Goal: Book appointment/travel/reservation

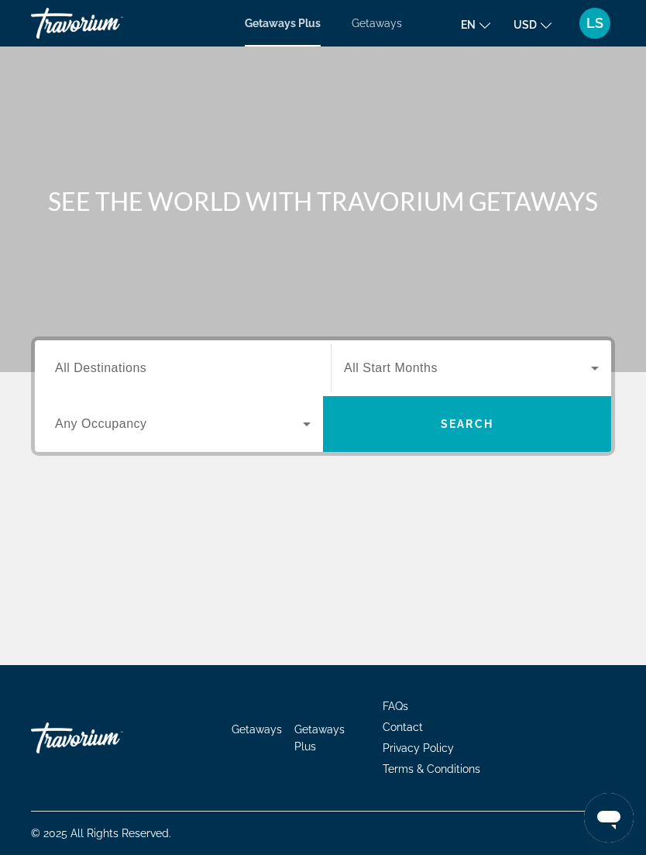
click at [505, 423] on span "Search" at bounding box center [467, 423] width 288 height 37
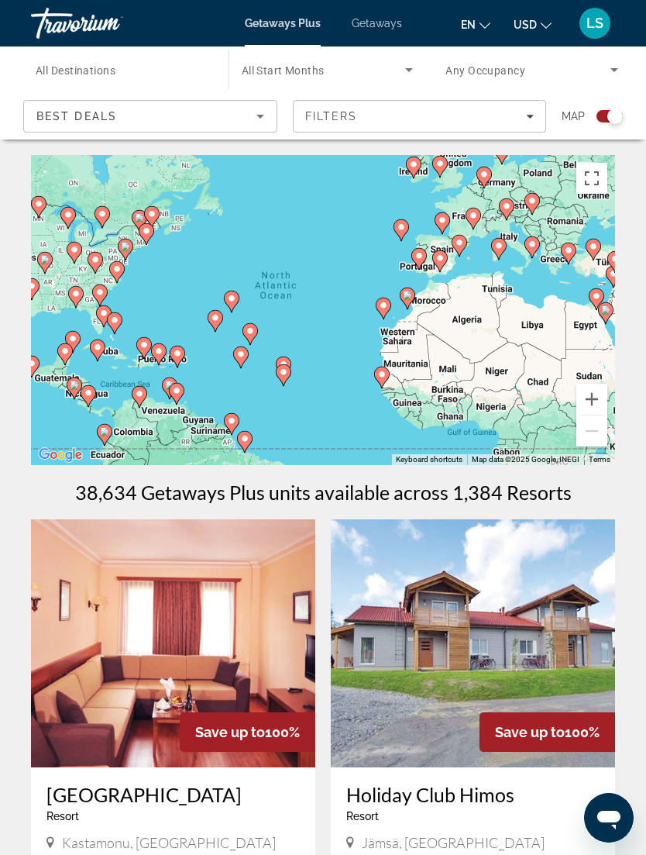
click at [529, 115] on icon "Filters" at bounding box center [530, 117] width 8 height 4
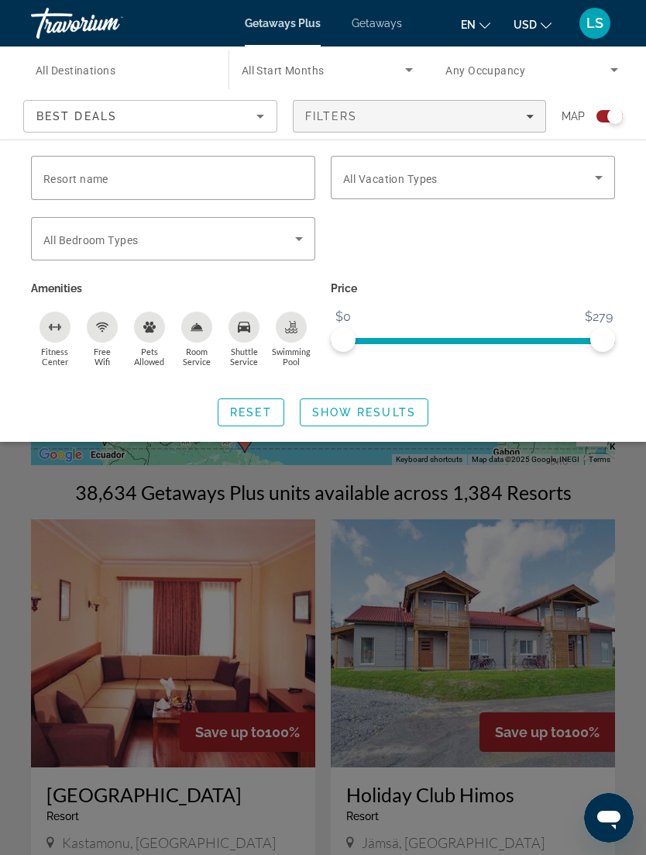
click at [600, 181] on icon "Search widget" at bounding box center [599, 177] width 19 height 19
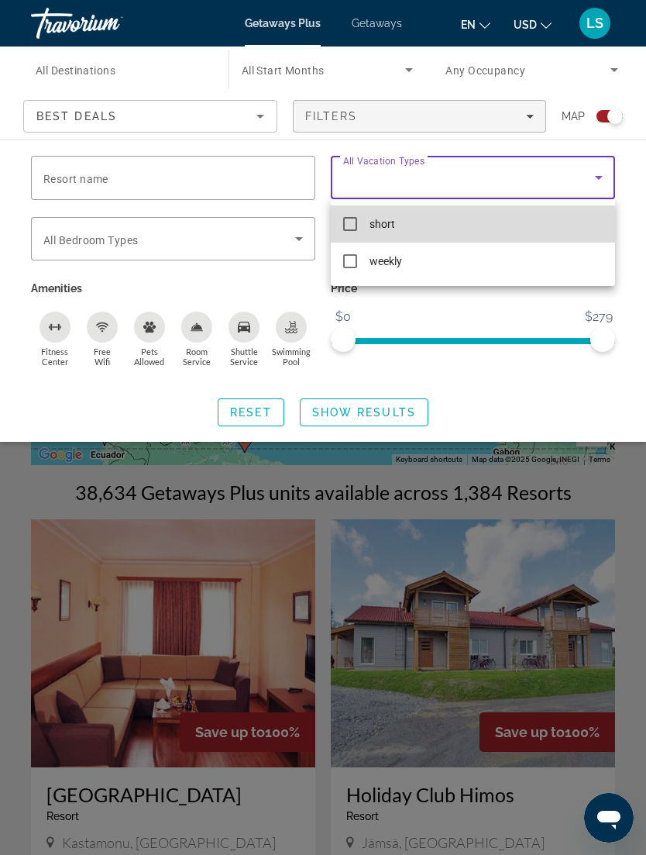
click at [379, 227] on span "short" at bounding box center [383, 224] width 26 height 19
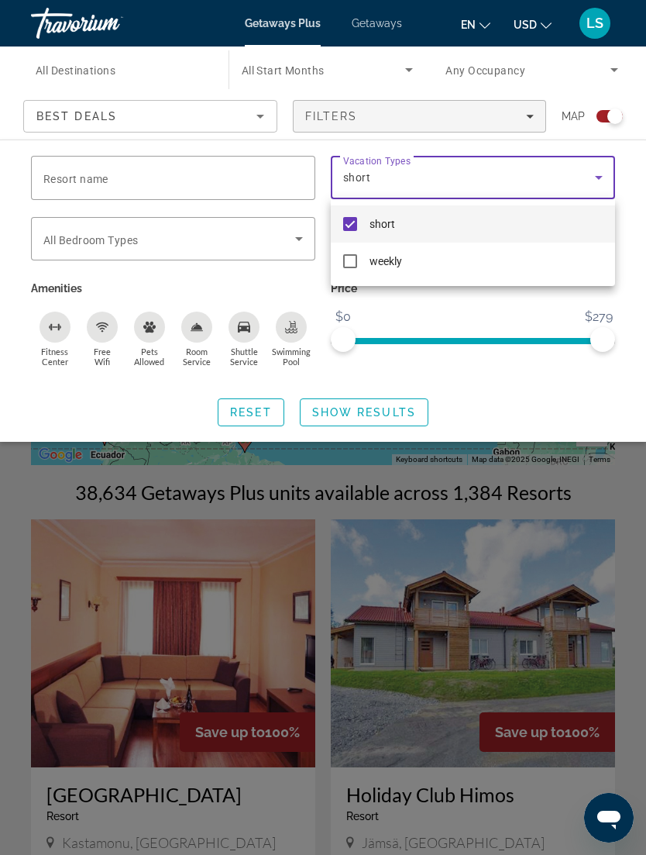
click at [380, 401] on div at bounding box center [323, 427] width 646 height 855
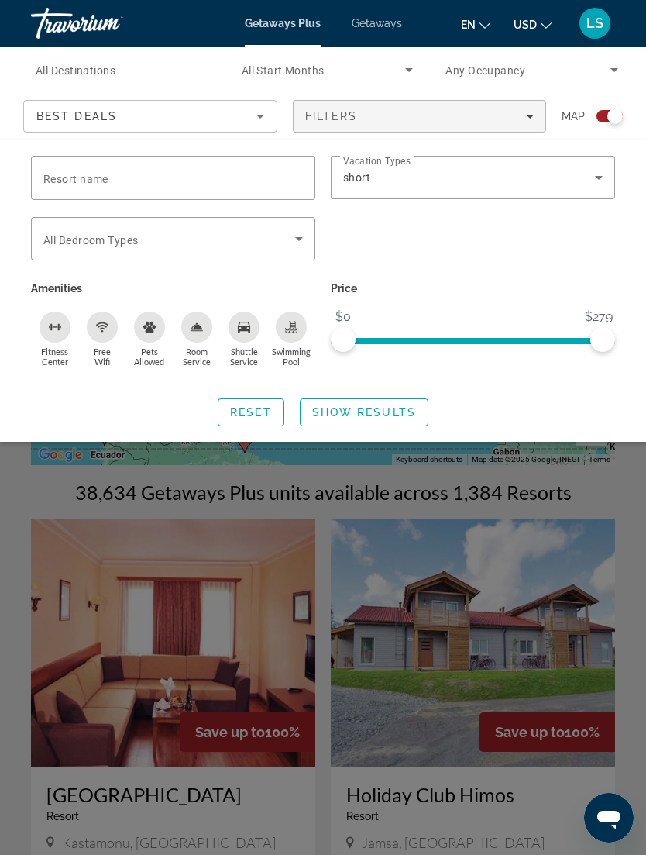
click at [246, 115] on div "Best Deals" at bounding box center [146, 116] width 220 height 19
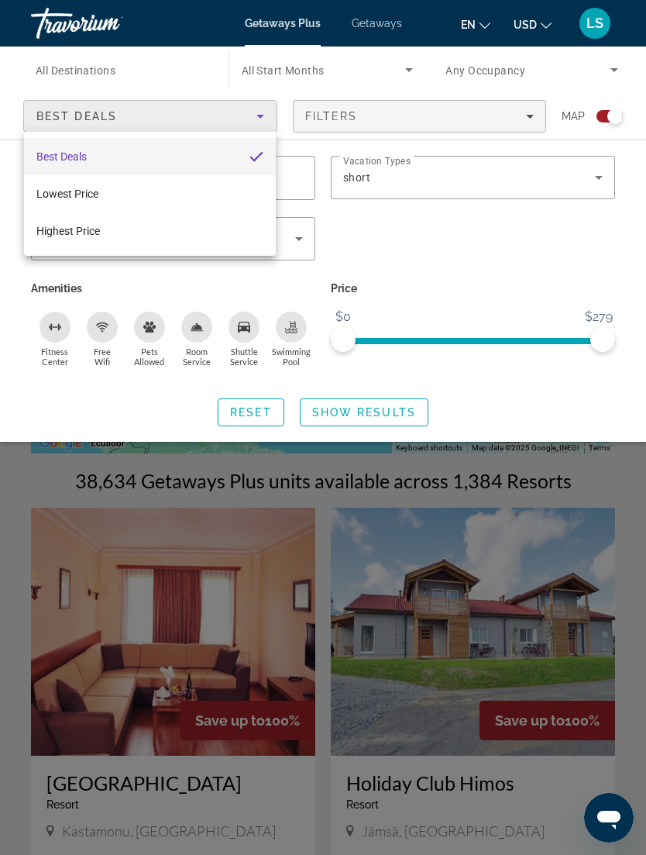
scroll to position [12, 0]
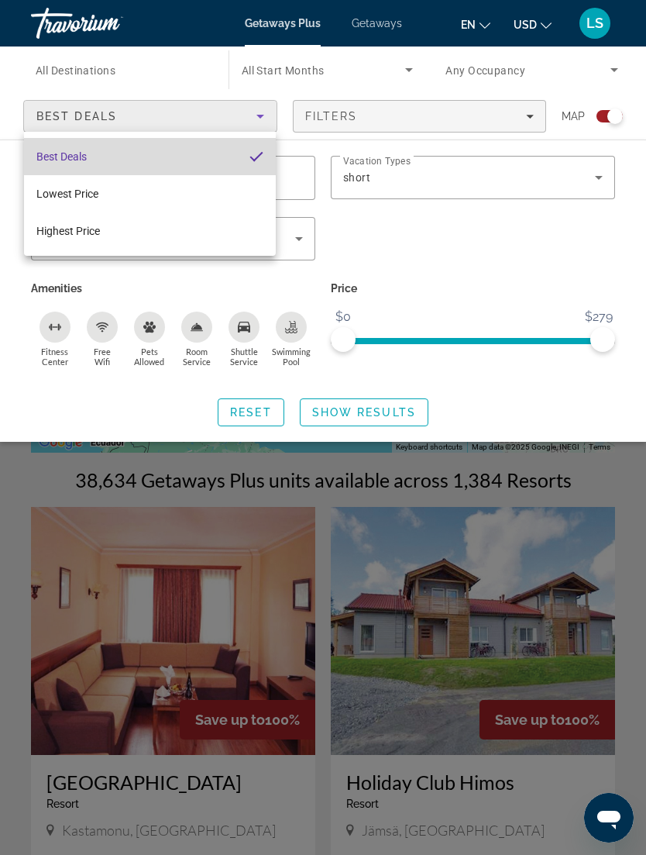
click at [215, 153] on mat-option "Best Deals" at bounding box center [150, 156] width 252 height 37
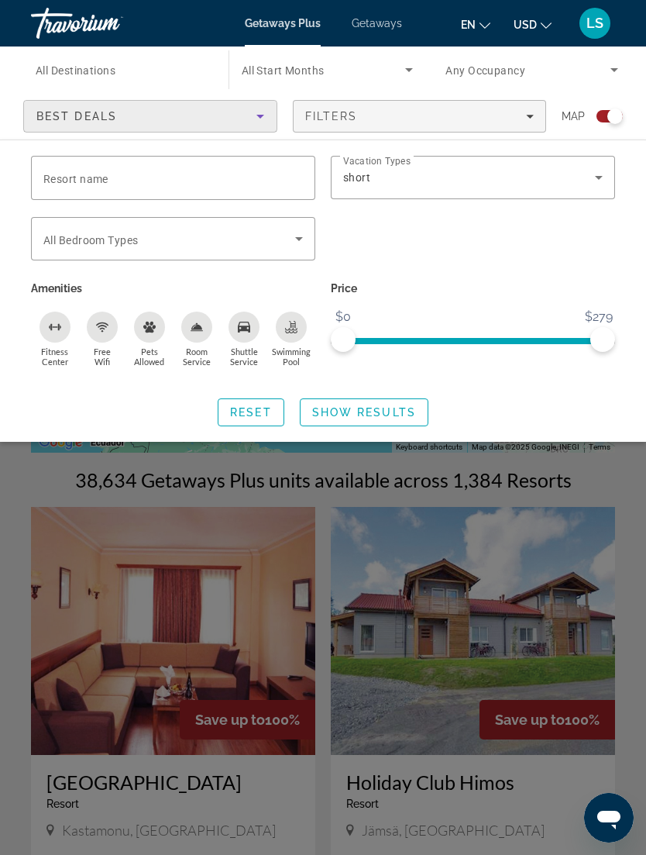
click at [160, 67] on input "Destination All Destinations" at bounding box center [122, 70] width 173 height 19
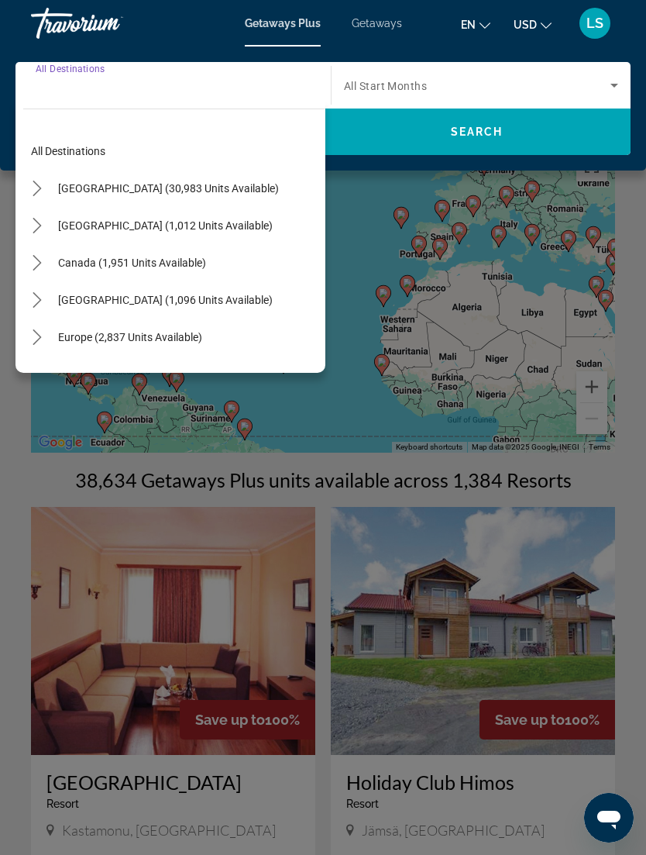
click at [238, 186] on span "[GEOGRAPHIC_DATA] (30,983 units available)" at bounding box center [168, 188] width 221 height 12
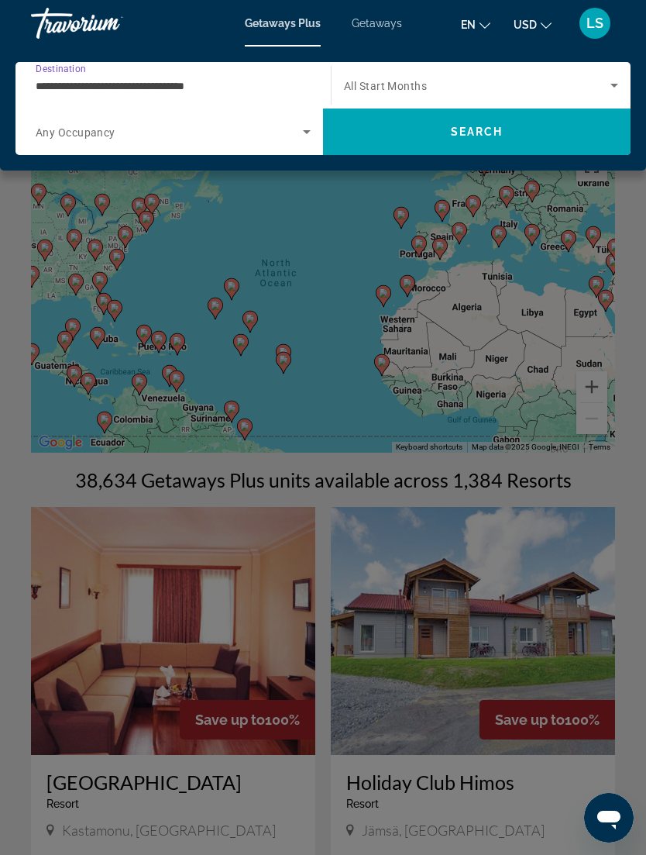
click at [526, 129] on span "Search" at bounding box center [477, 131] width 308 height 37
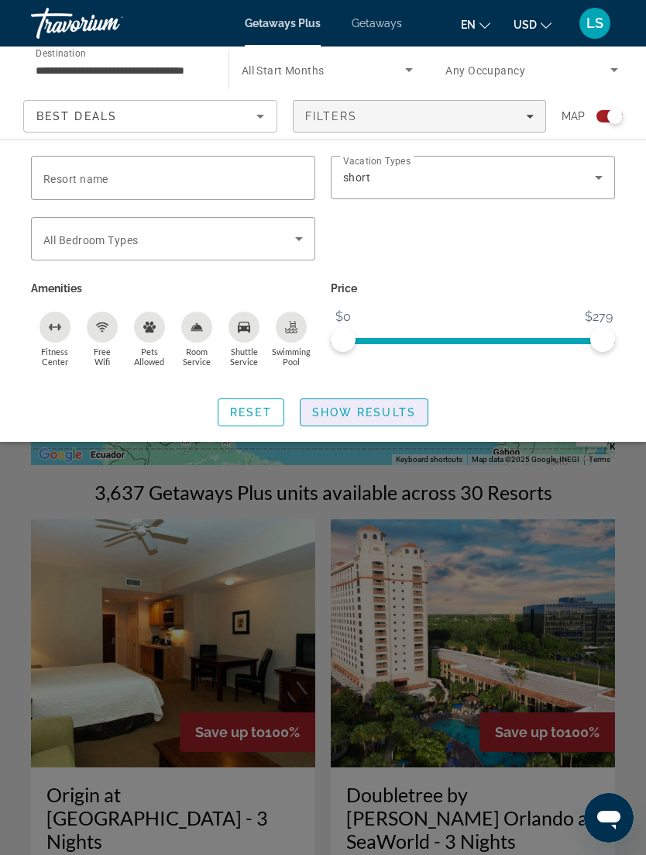
click at [405, 415] on span "Show Results" at bounding box center [364, 412] width 104 height 12
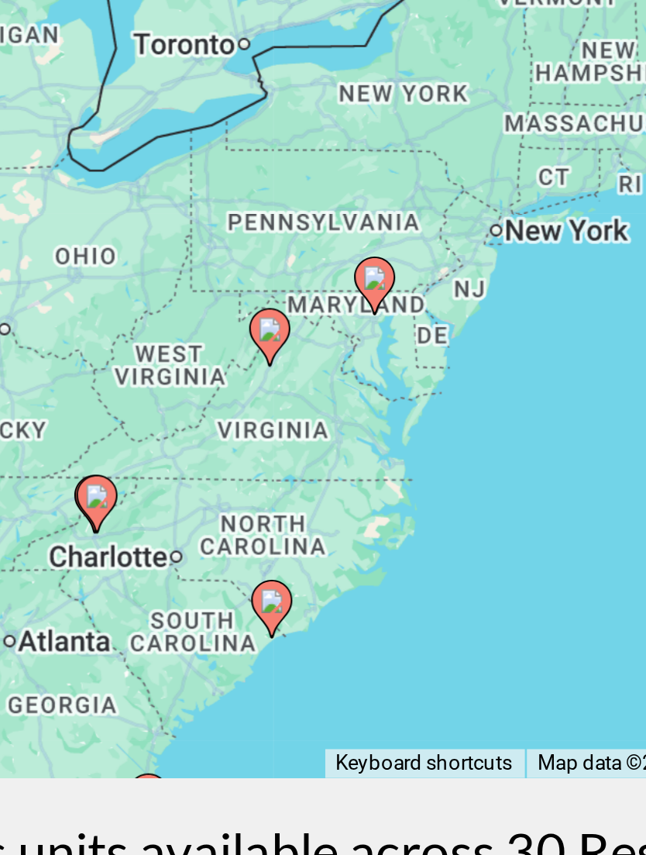
click at [367, 291] on image "Main content" at bounding box center [371, 295] width 9 height 9
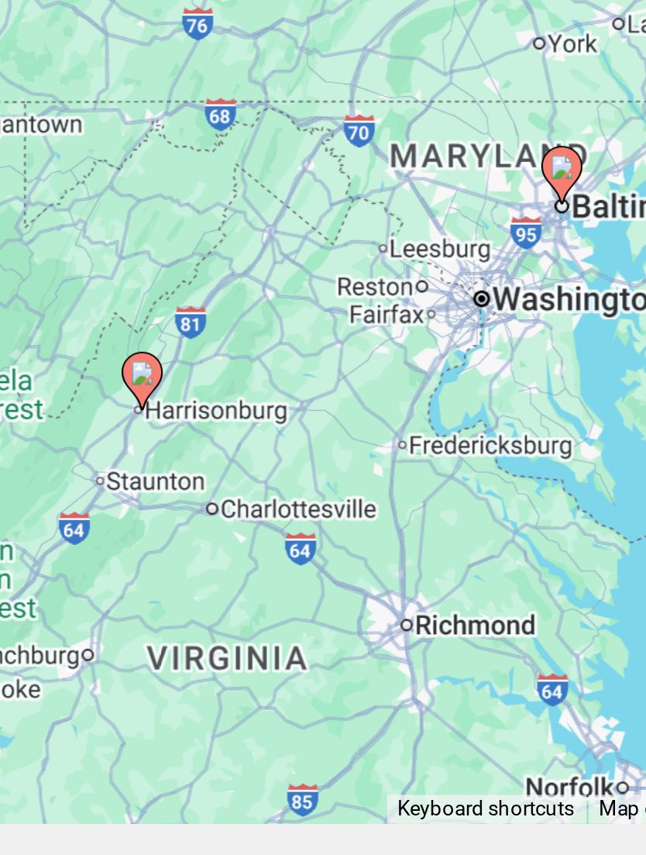
type input "**********"
click at [319, 291] on image "Main content" at bounding box center [323, 295] width 9 height 9
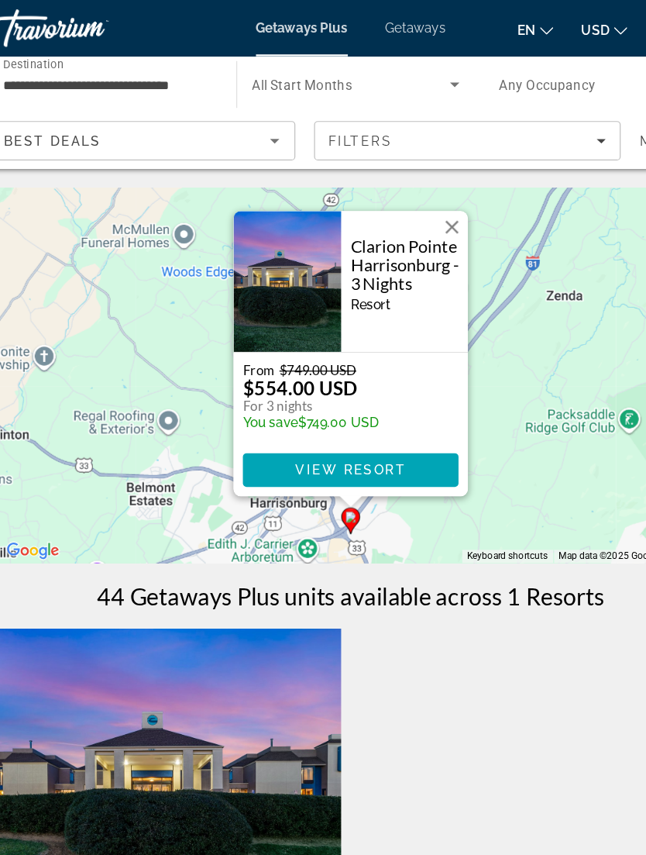
click at [339, 395] on span "Main content" at bounding box center [323, 388] width 178 height 37
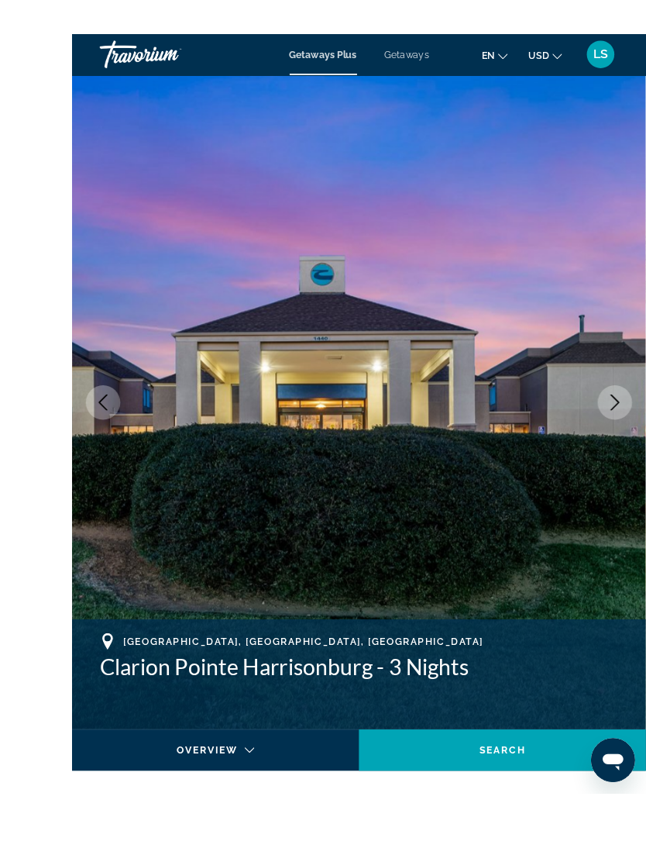
scroll to position [59, 0]
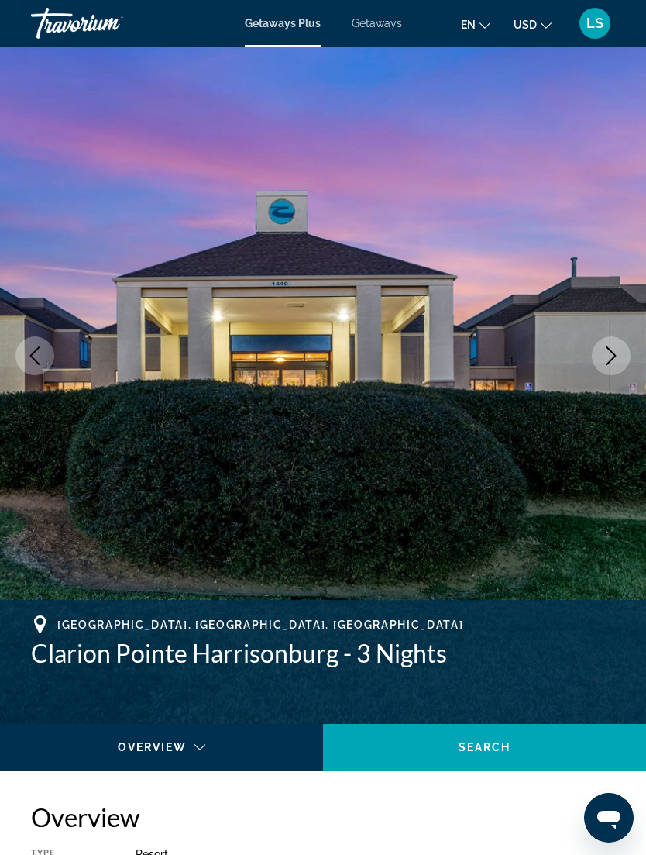
click at [614, 368] on button "Next image" at bounding box center [611, 355] width 39 height 39
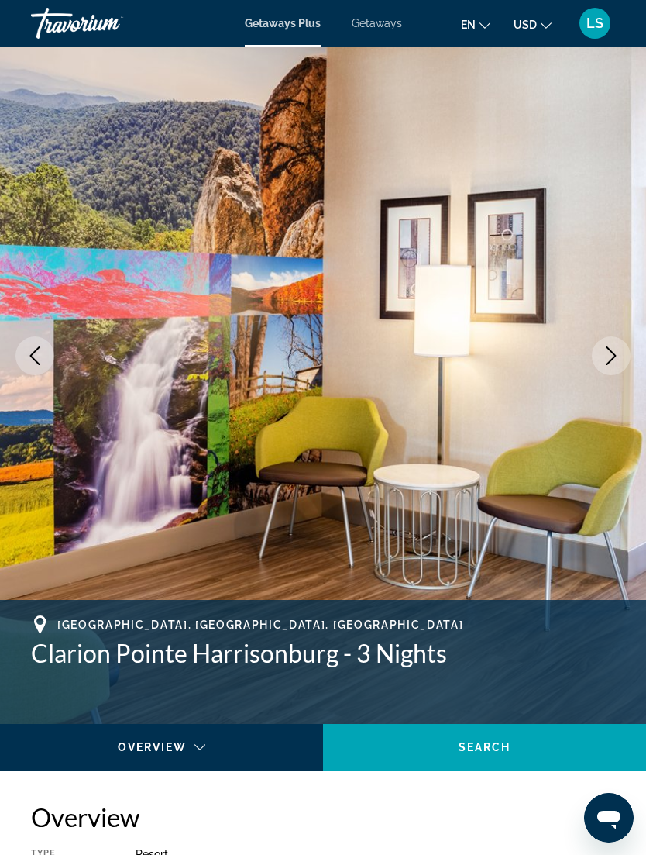
click at [618, 360] on icon "Next image" at bounding box center [611, 355] width 19 height 19
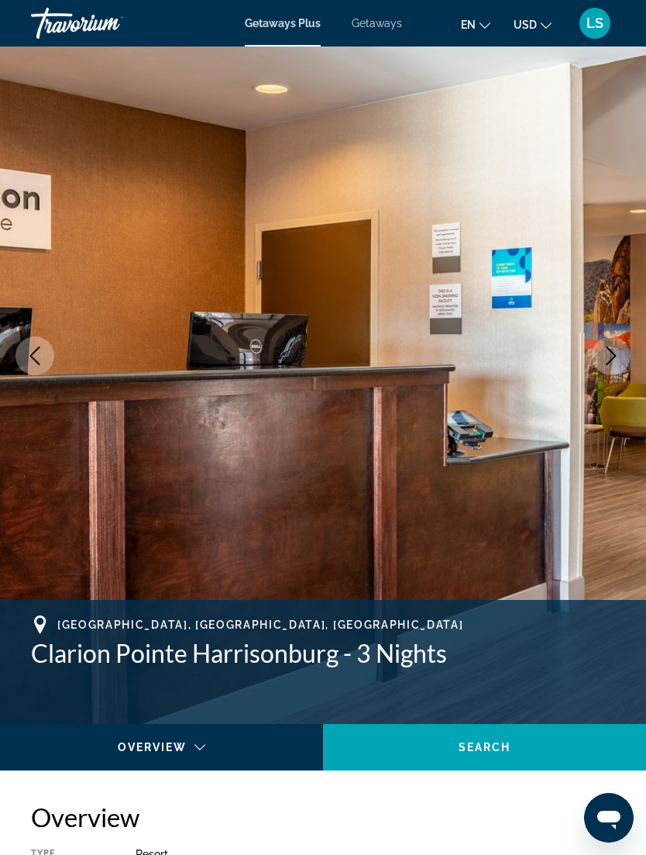
click at [622, 360] on button "Next image" at bounding box center [611, 355] width 39 height 39
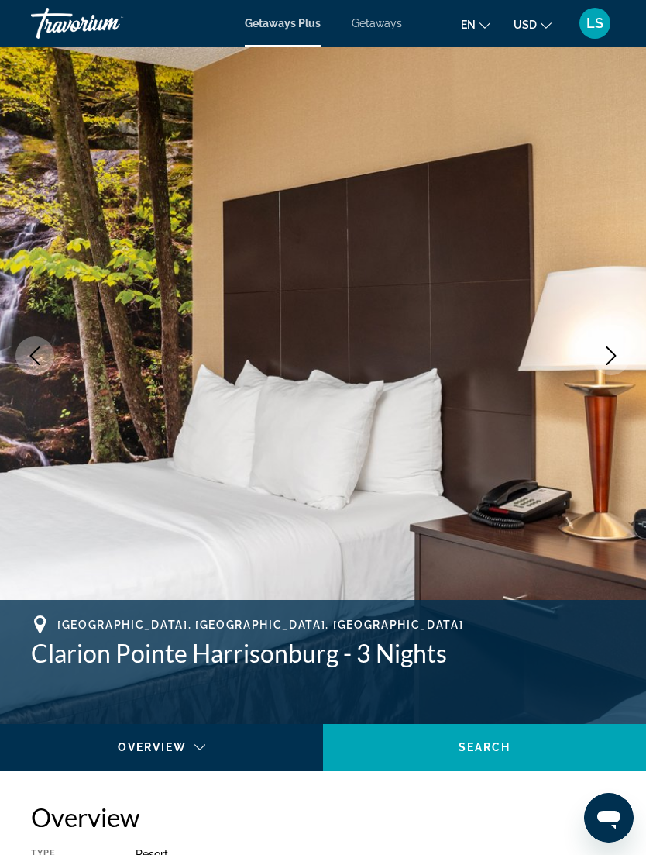
click at [613, 359] on icon "Next image" at bounding box center [612, 355] width 10 height 19
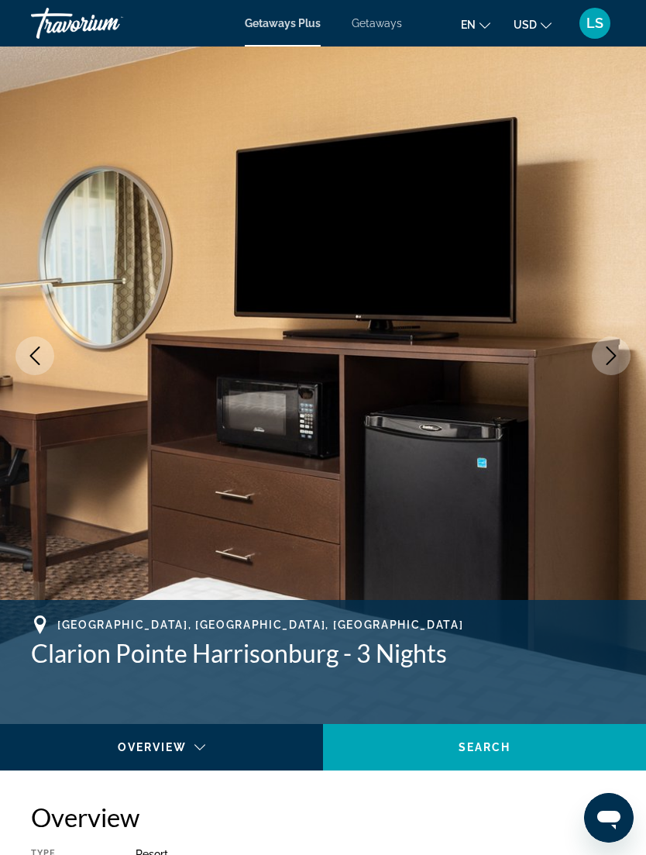
click at [618, 365] on button "Next image" at bounding box center [611, 355] width 39 height 39
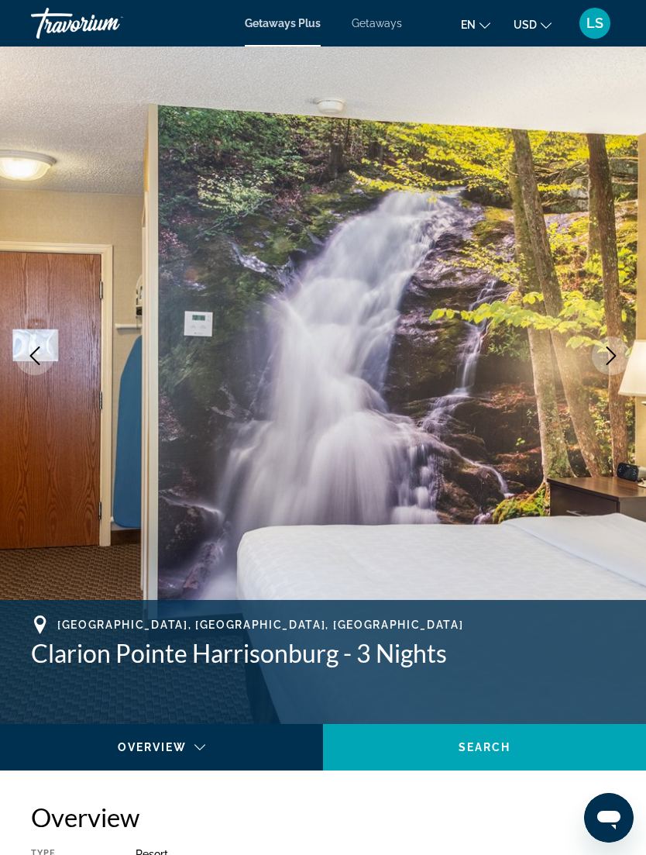
click at [616, 365] on button "Next image" at bounding box center [611, 355] width 39 height 39
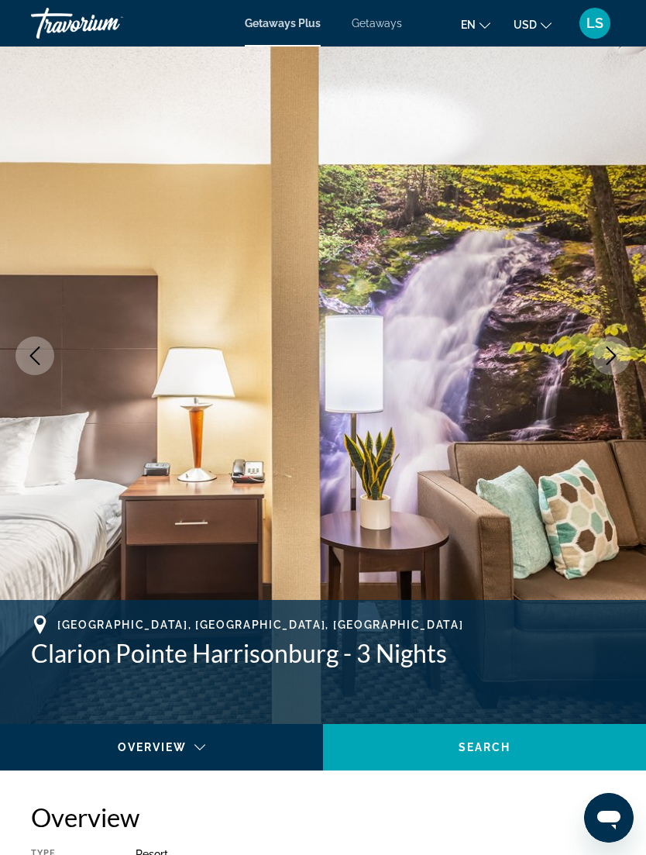
click at [621, 358] on button "Next image" at bounding box center [611, 355] width 39 height 39
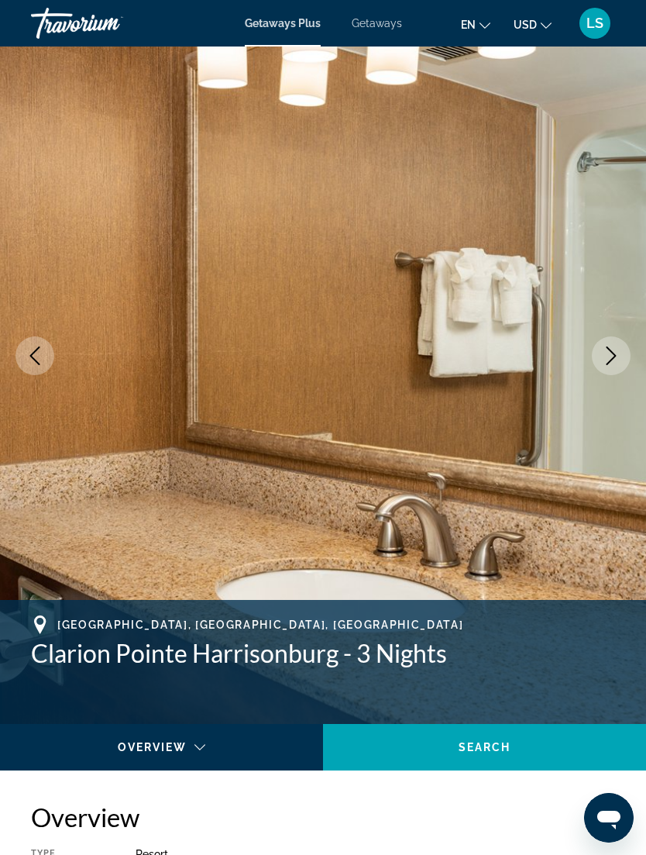
click at [622, 362] on button "Next image" at bounding box center [611, 355] width 39 height 39
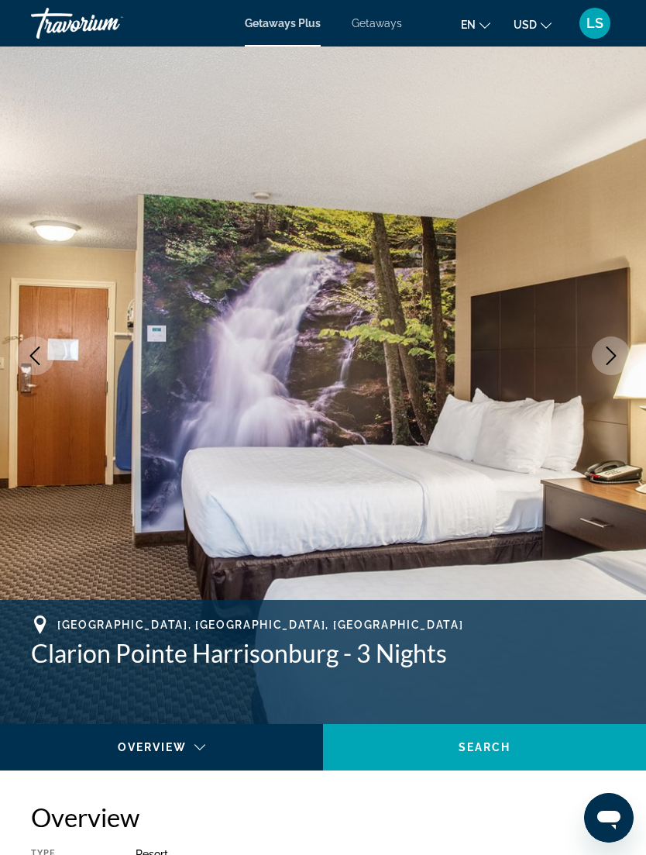
click at [615, 358] on icon "Next image" at bounding box center [611, 355] width 19 height 19
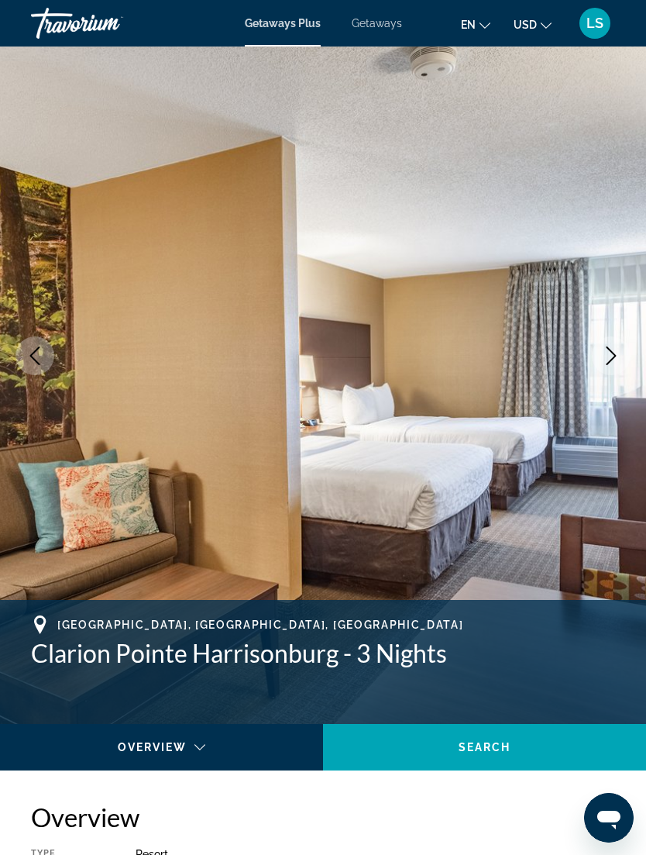
click at [617, 366] on button "Next image" at bounding box center [611, 355] width 39 height 39
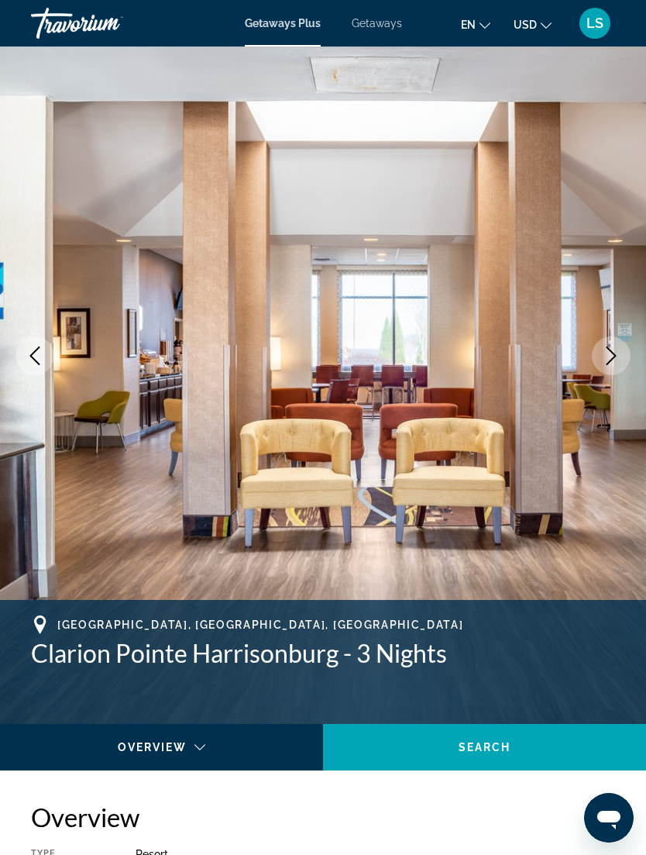
click at [618, 367] on button "Next image" at bounding box center [611, 355] width 39 height 39
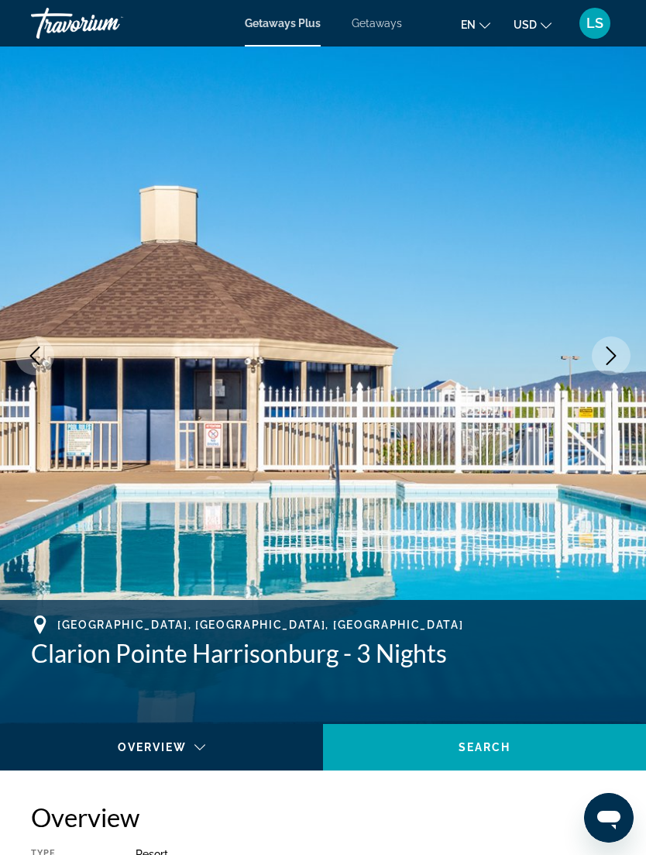
click at [621, 360] on button "Next image" at bounding box center [611, 355] width 39 height 39
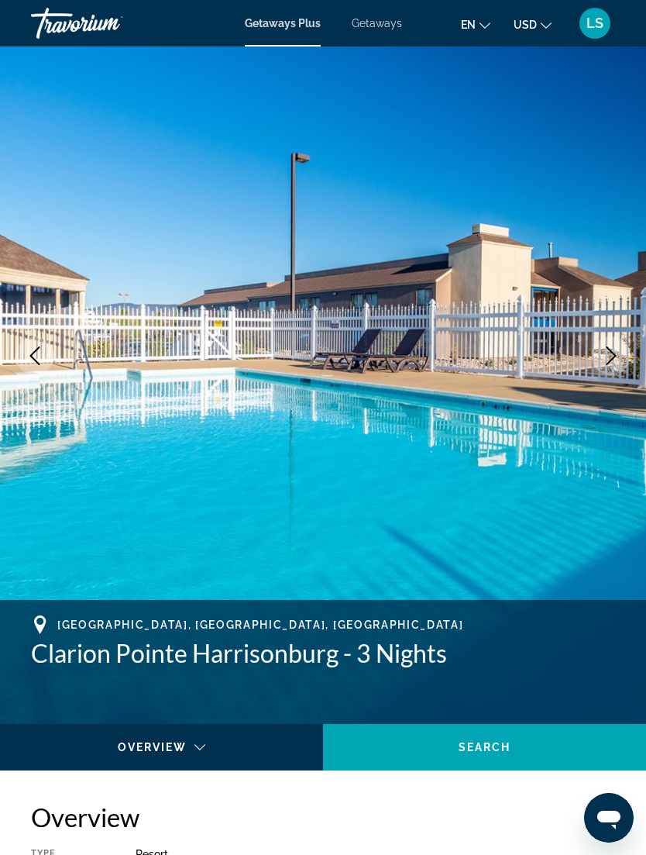
click at [618, 365] on button "Next image" at bounding box center [611, 355] width 39 height 39
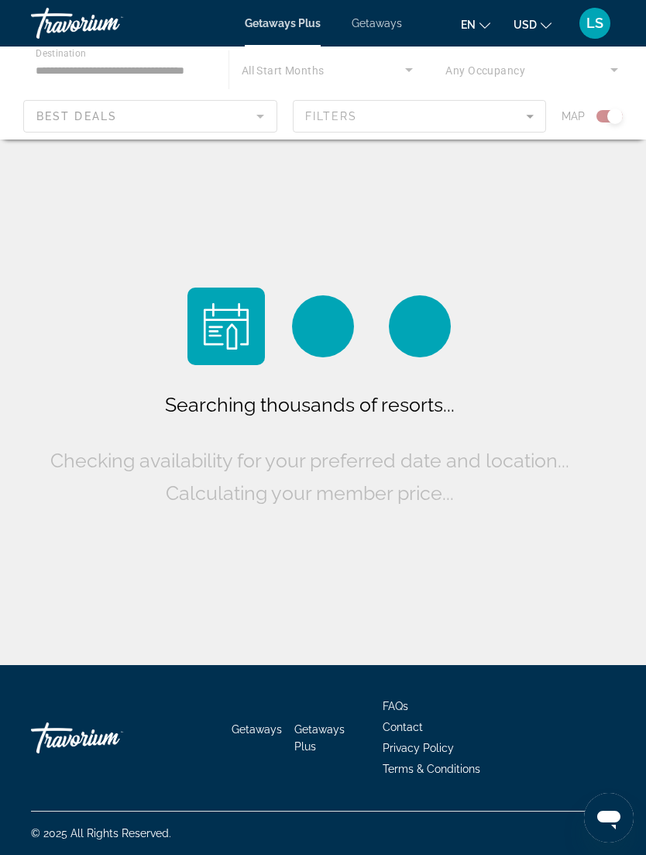
scroll to position [50, 0]
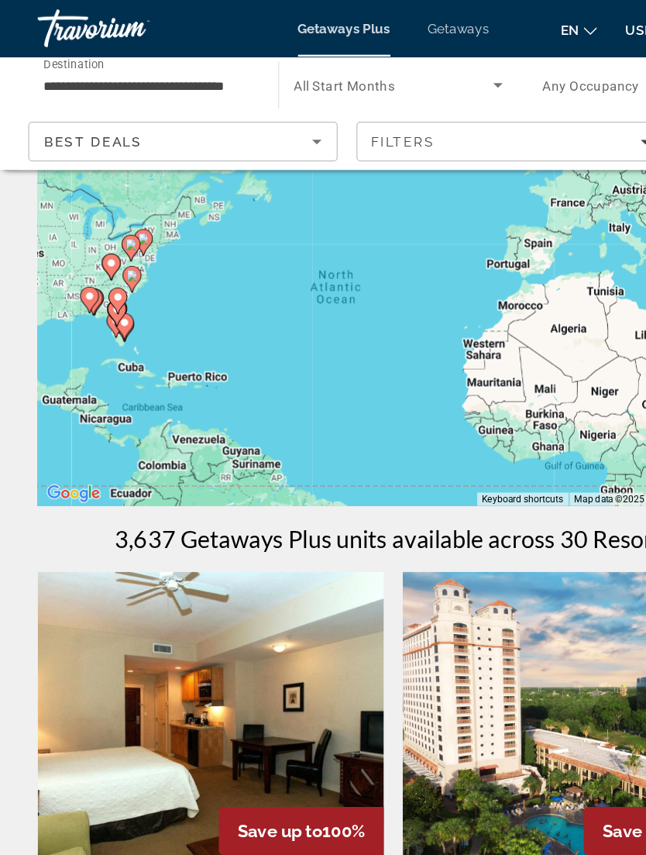
click at [126, 221] on div "To activate drag with keyboard, press Alt + Enter. Once in keyboard drag state,…" at bounding box center [323, 260] width 584 height 310
click at [400, 71] on span "Search widget" at bounding box center [324, 69] width 164 height 19
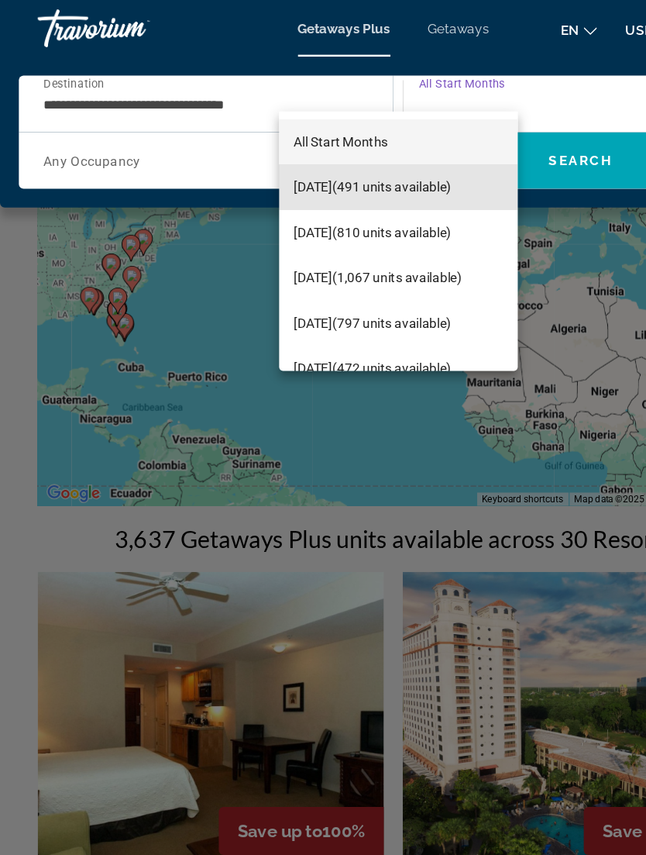
click at [341, 150] on span "[DATE] (491 units available)" at bounding box center [306, 153] width 129 height 19
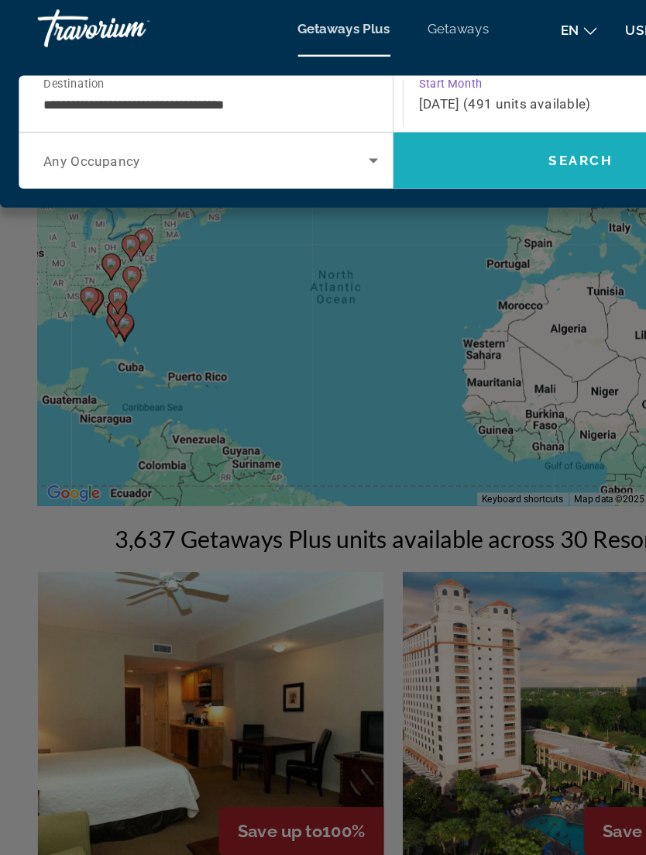
click at [491, 129] on span "Search" at bounding box center [477, 132] width 53 height 12
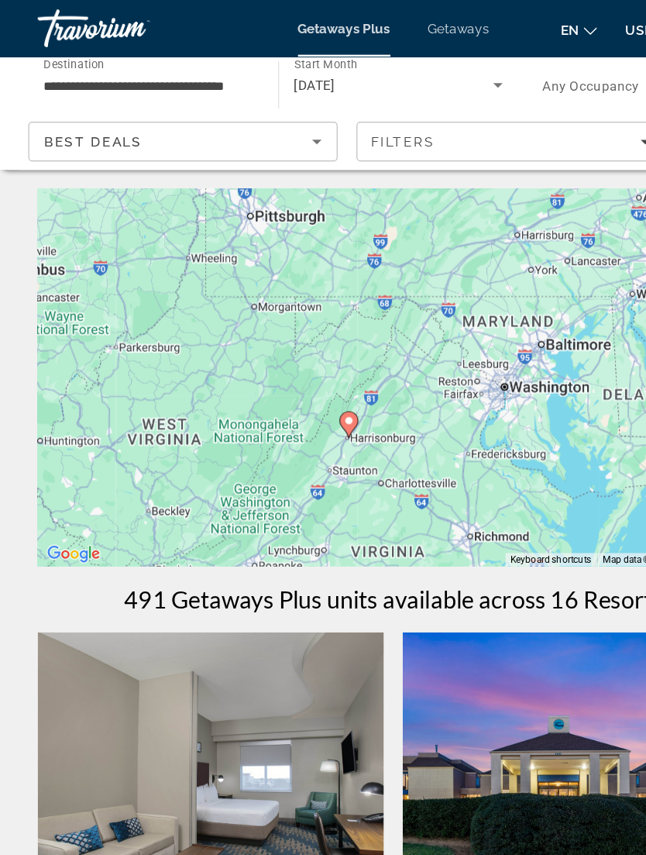
click at [294, 353] on gmp-advanced-marker "Main content" at bounding box center [287, 348] width 16 height 23
click at [265, 112] on icon "Sort by" at bounding box center [260, 116] width 19 height 19
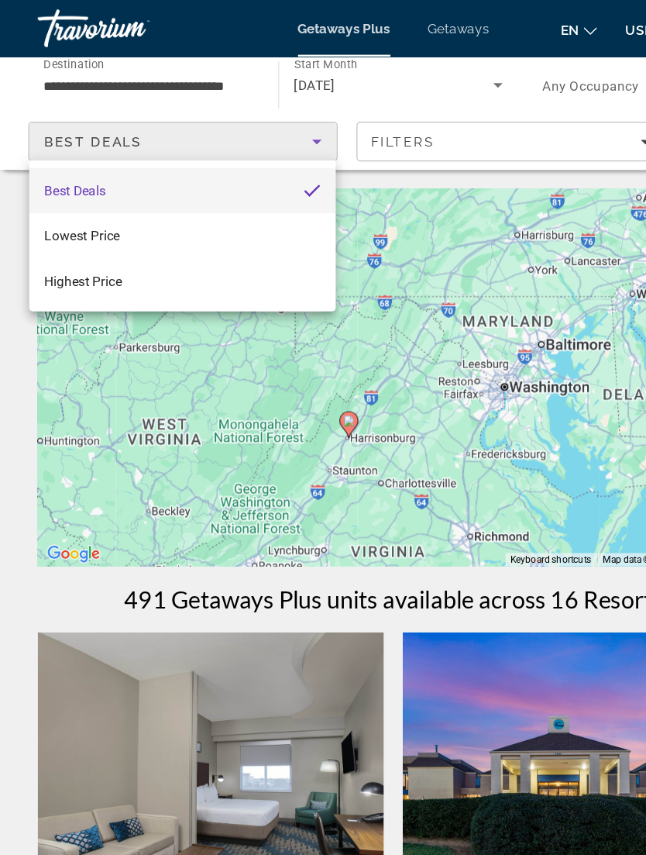
click at [376, 264] on div at bounding box center [323, 427] width 646 height 855
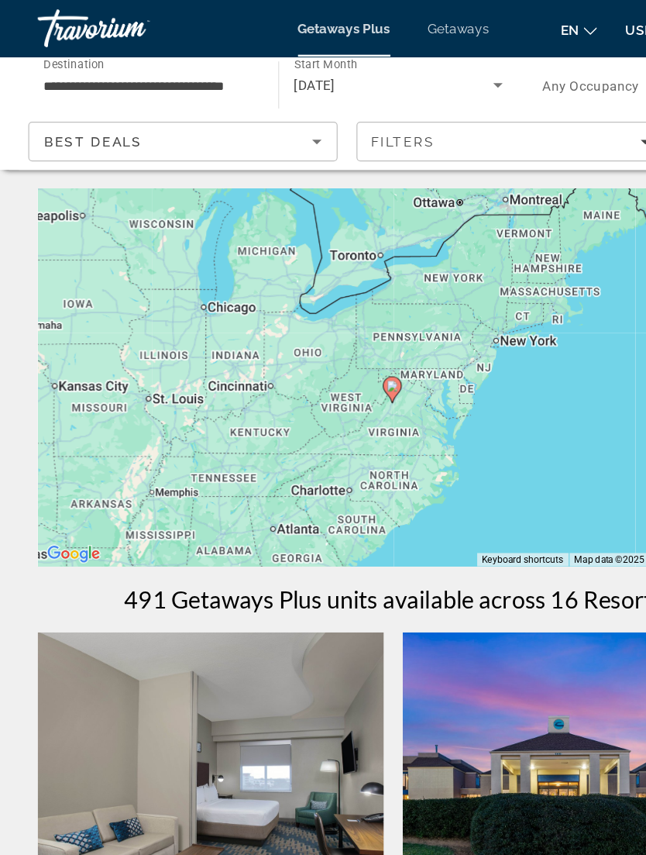
click at [502, 77] on span "Search widget" at bounding box center [528, 69] width 165 height 19
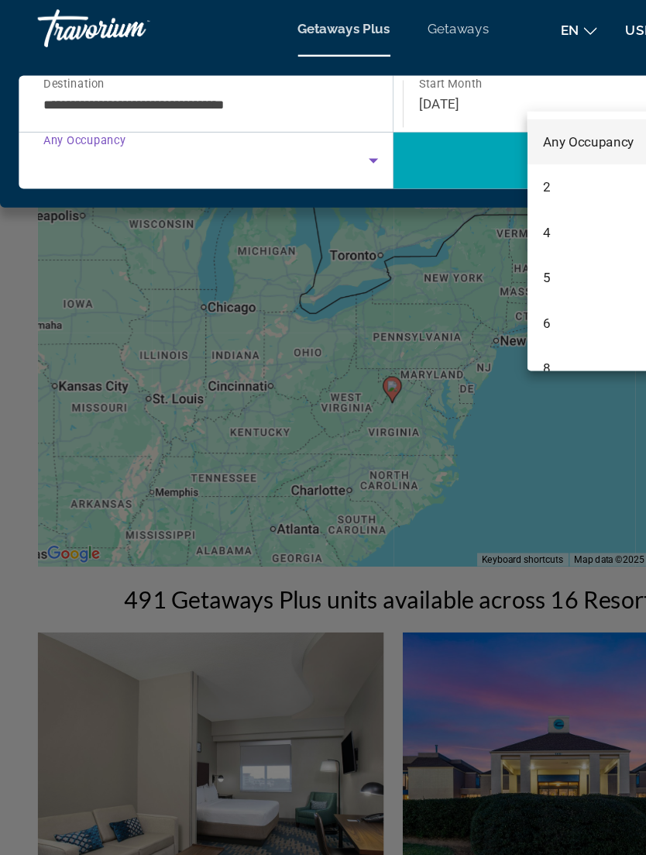
click at [403, 142] on div at bounding box center [323, 427] width 646 height 855
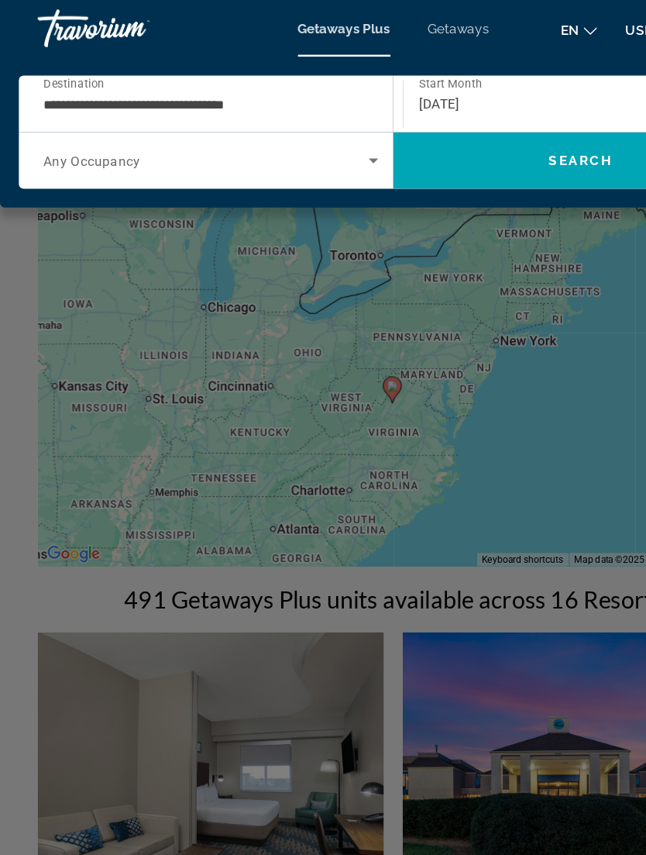
click at [489, 140] on span "Search" at bounding box center [477, 131] width 308 height 37
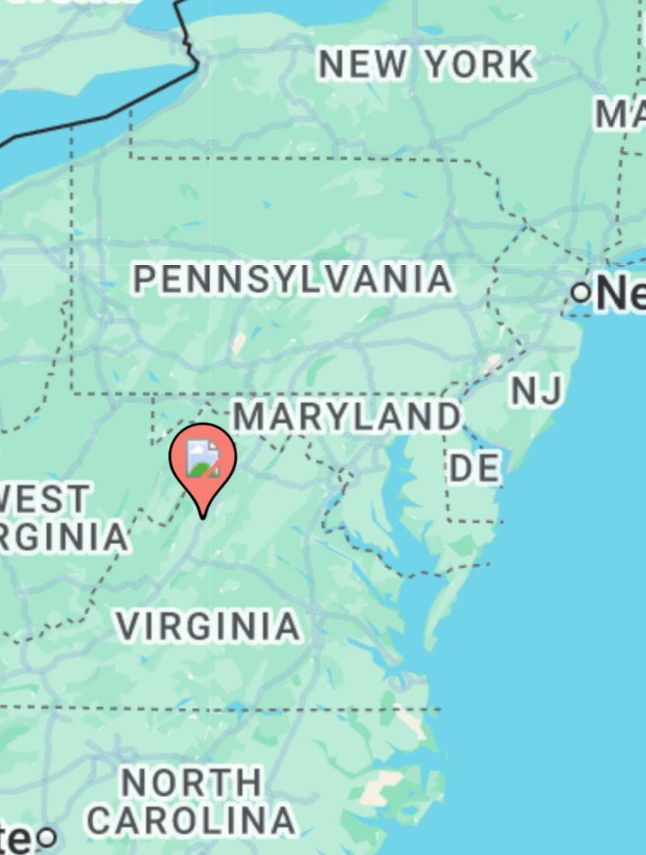
click at [319, 291] on image "Main content" at bounding box center [323, 295] width 9 height 9
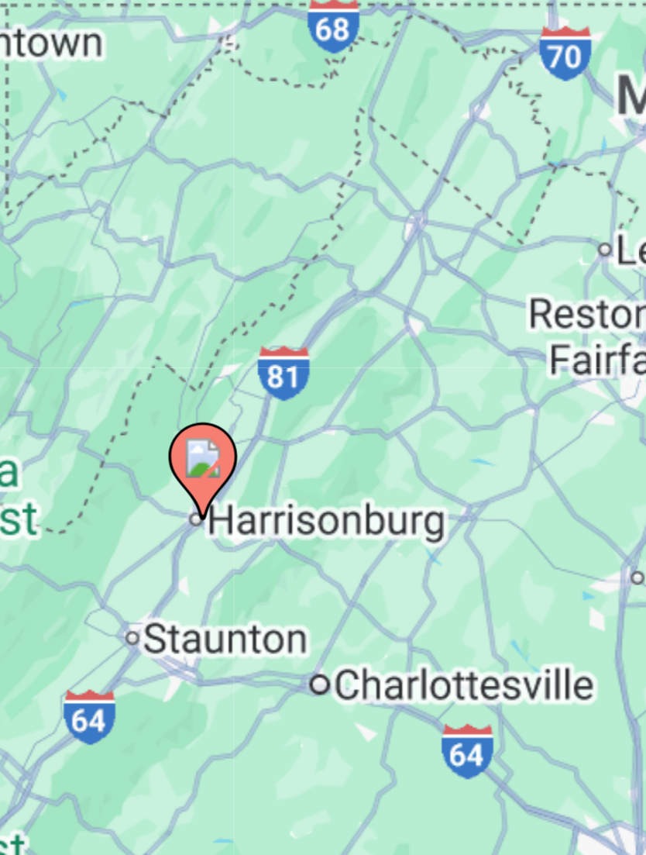
type input "**********"
click at [319, 291] on image "Main content" at bounding box center [323, 295] width 9 height 9
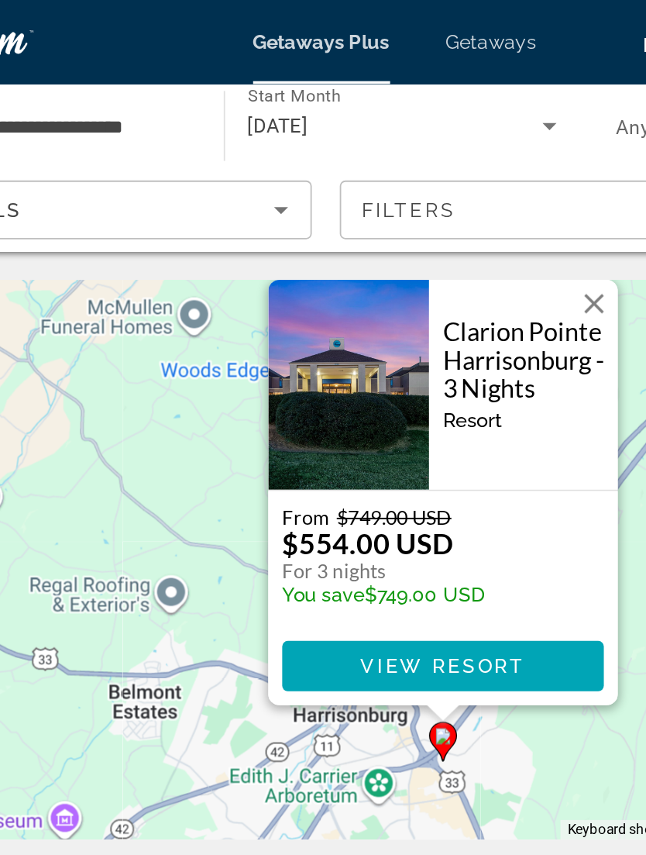
click at [422, 175] on button "Close" at bounding box center [433, 168] width 23 height 23
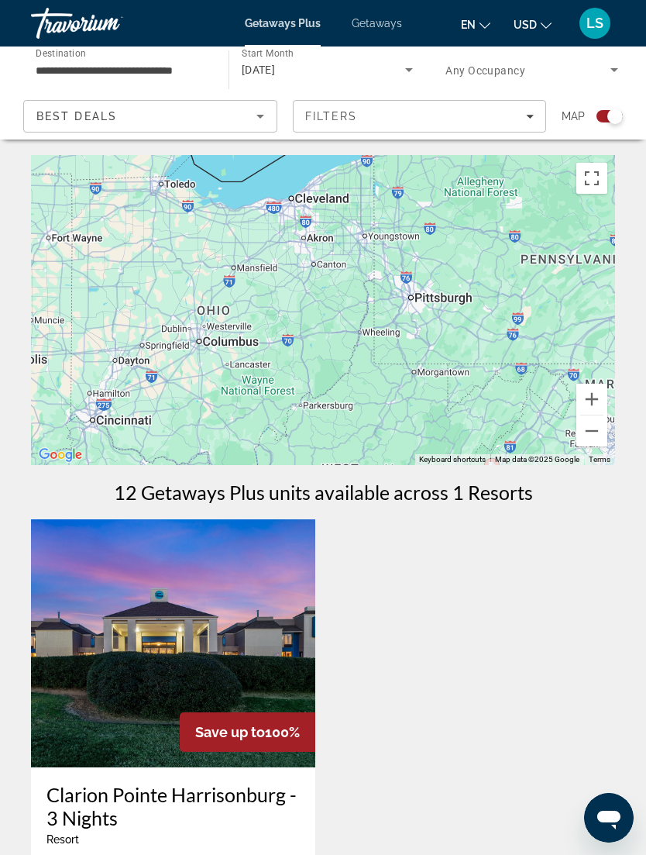
click at [255, 683] on img "Main content" at bounding box center [173, 643] width 284 height 248
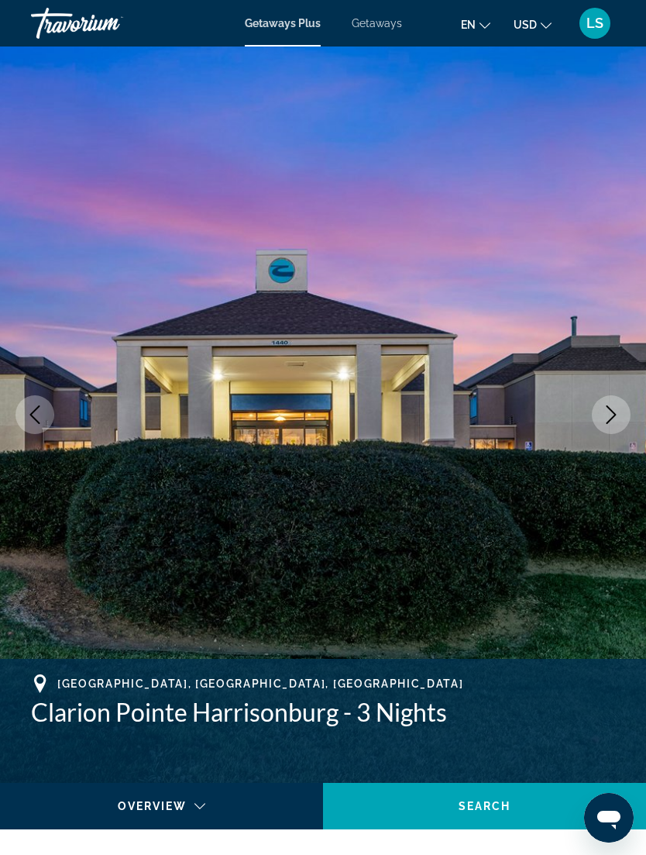
click at [614, 425] on button "Next image" at bounding box center [611, 414] width 39 height 39
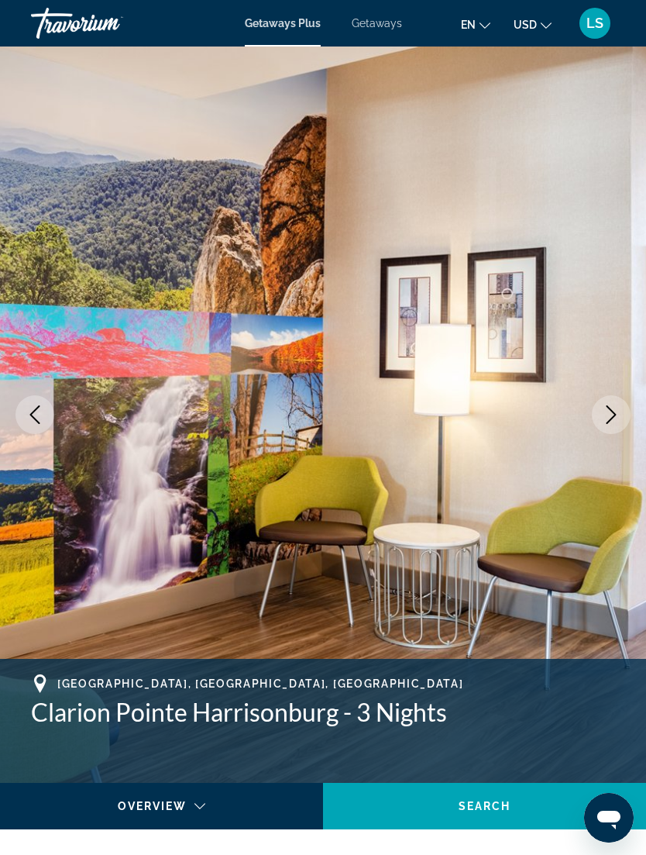
click at [612, 433] on button "Next image" at bounding box center [611, 414] width 39 height 39
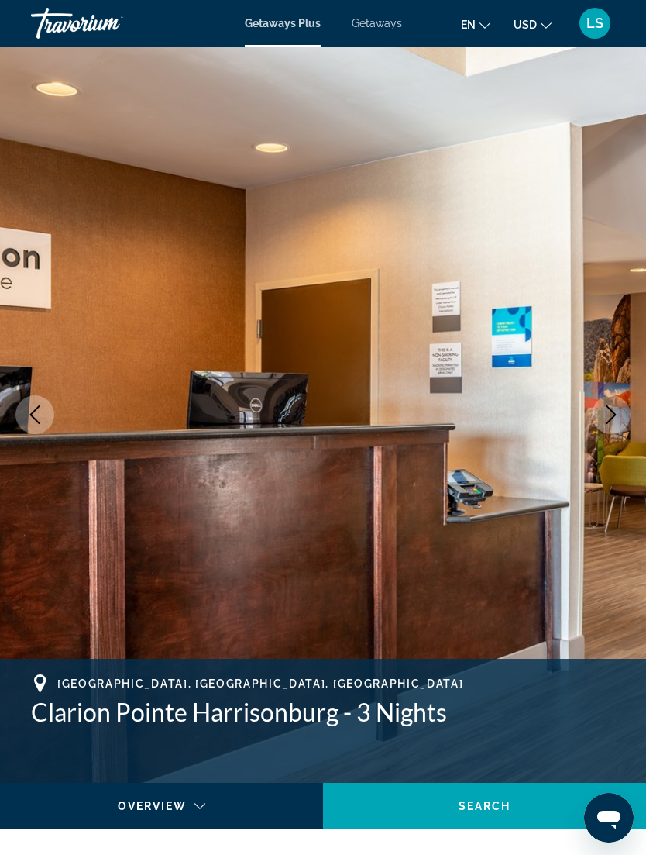
click at [612, 430] on button "Next image" at bounding box center [611, 414] width 39 height 39
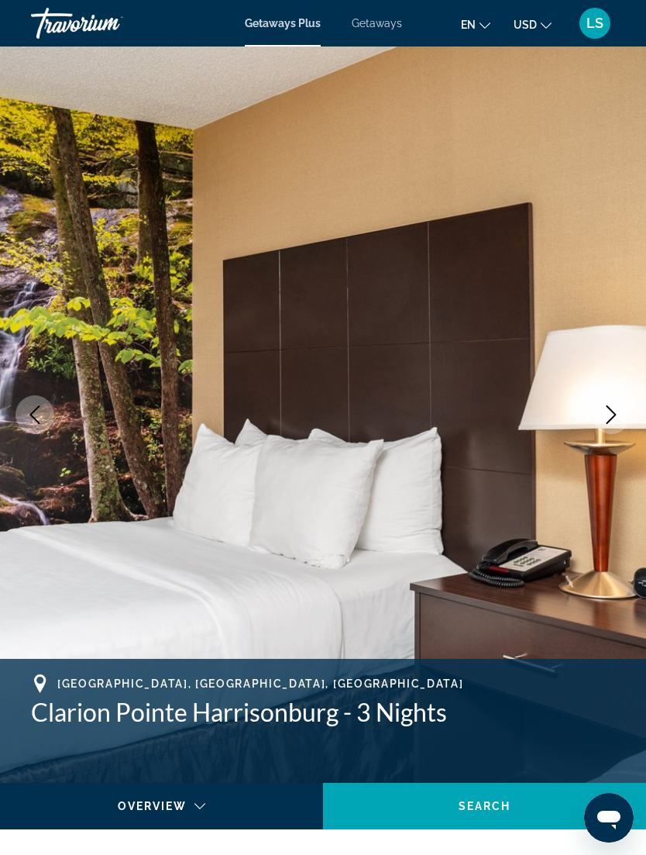
click at [617, 421] on icon "Next image" at bounding box center [611, 414] width 19 height 19
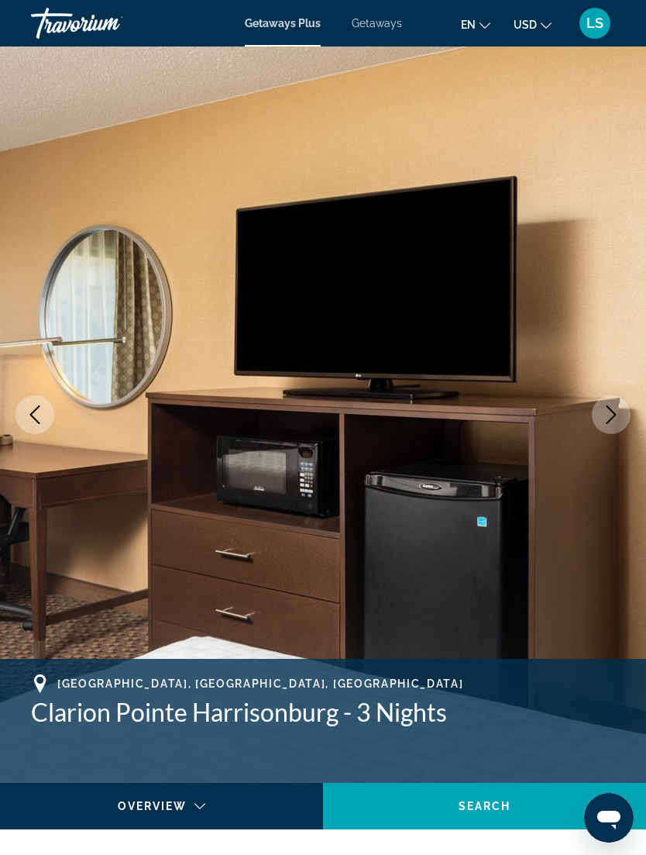
click at [616, 425] on button "Next image" at bounding box center [611, 414] width 39 height 39
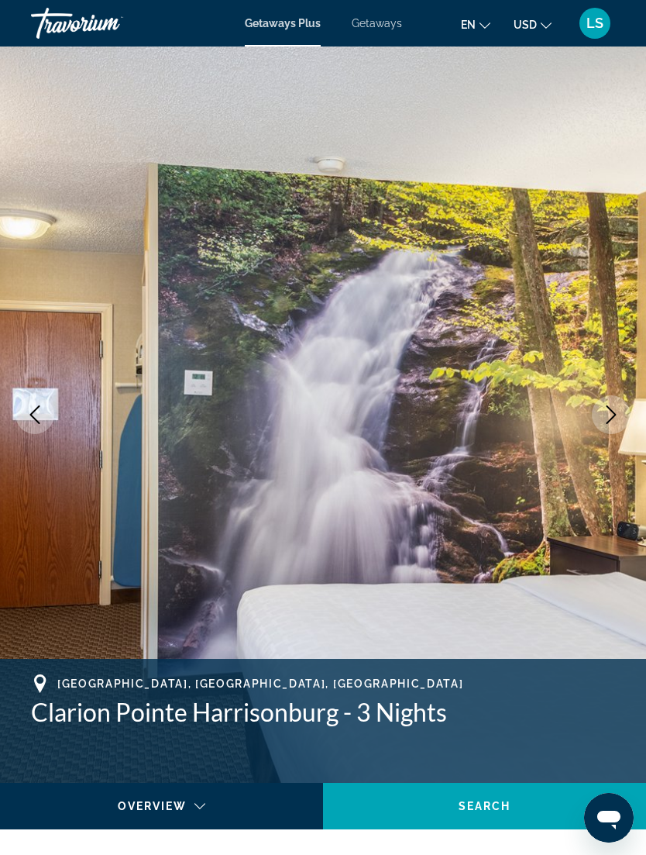
click at [619, 429] on button "Next image" at bounding box center [611, 414] width 39 height 39
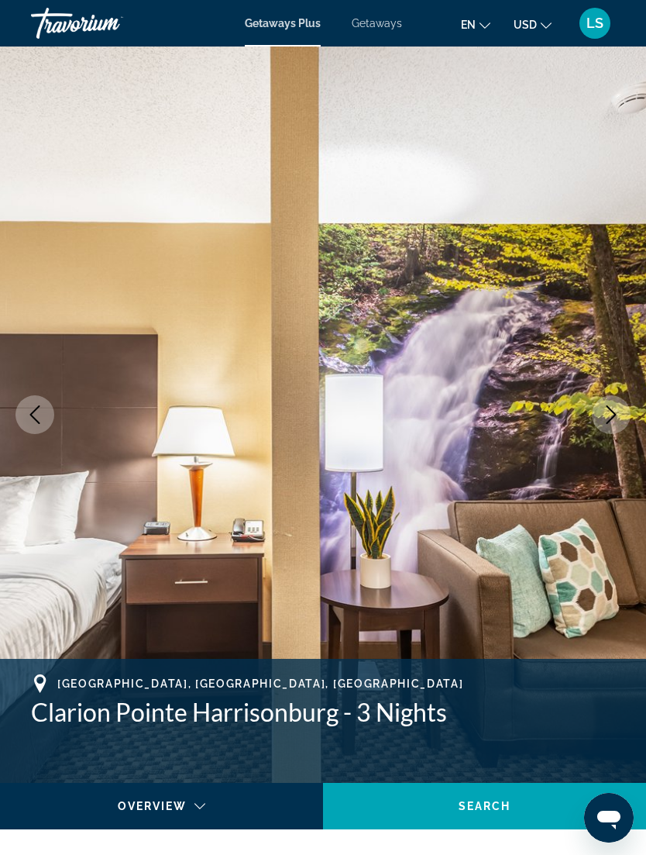
click at [618, 425] on button "Next image" at bounding box center [611, 414] width 39 height 39
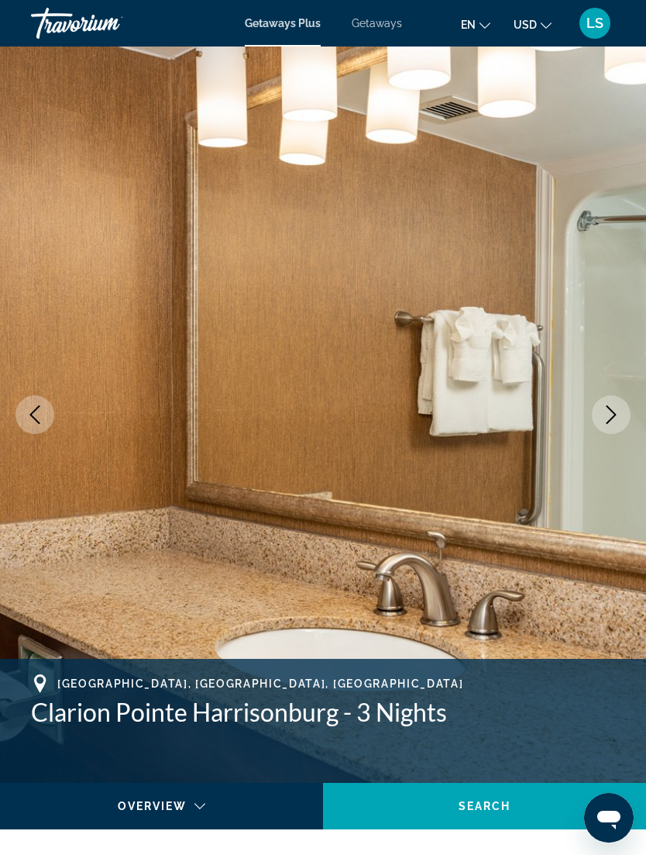
click at [622, 418] on button "Next image" at bounding box center [611, 414] width 39 height 39
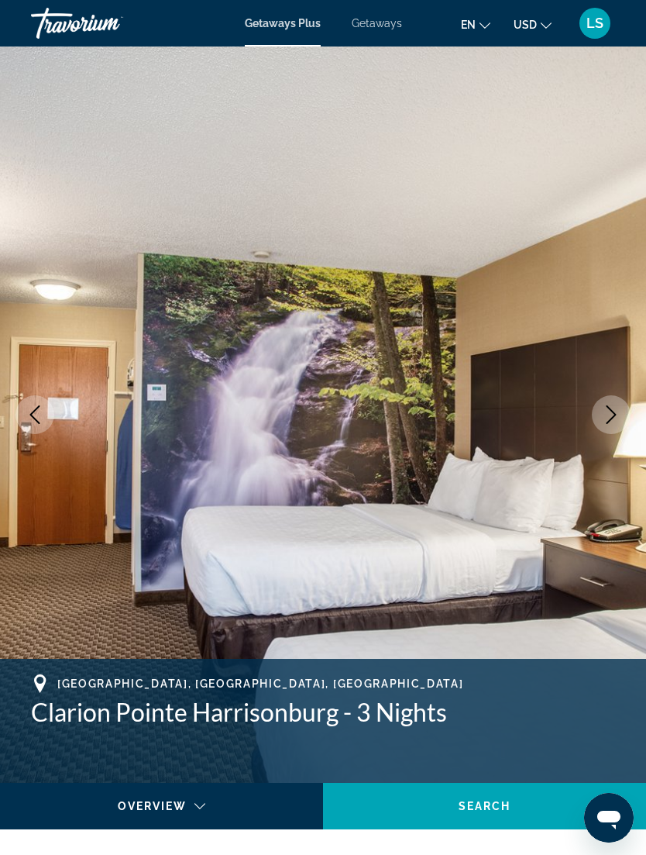
click at [617, 422] on icon "Next image" at bounding box center [611, 414] width 19 height 19
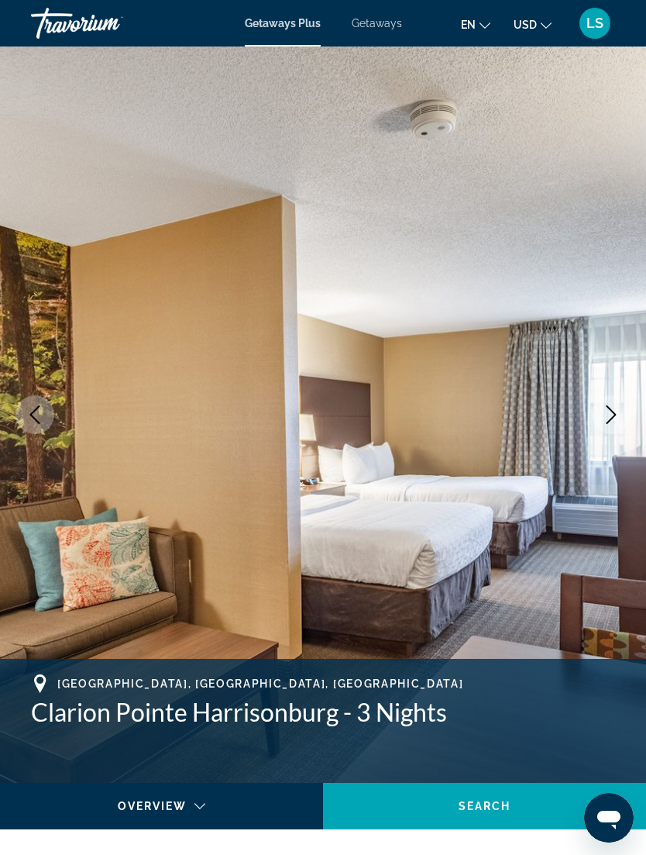
click at [615, 415] on icon "Next image" at bounding box center [612, 414] width 10 height 19
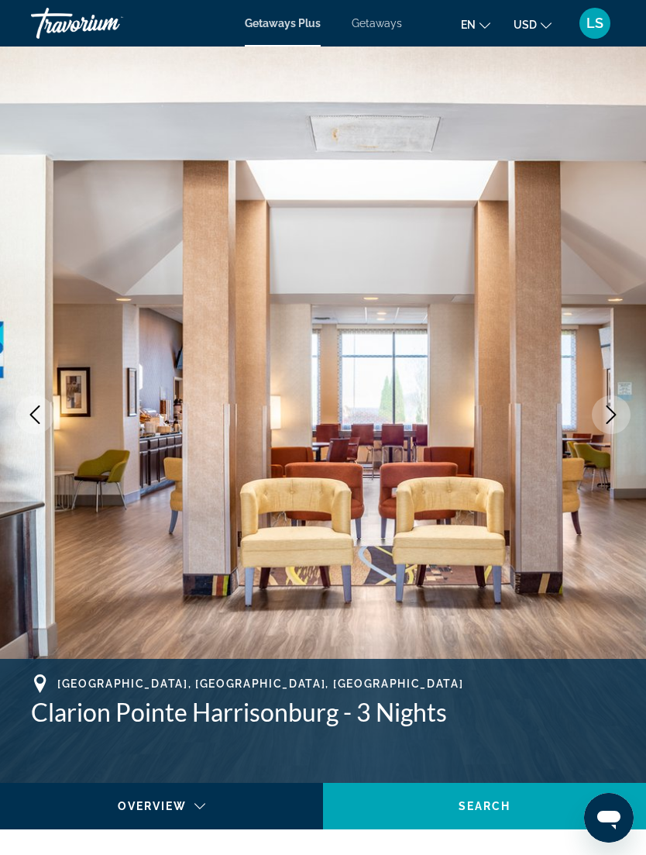
click at [614, 413] on icon "Next image" at bounding box center [612, 414] width 10 height 19
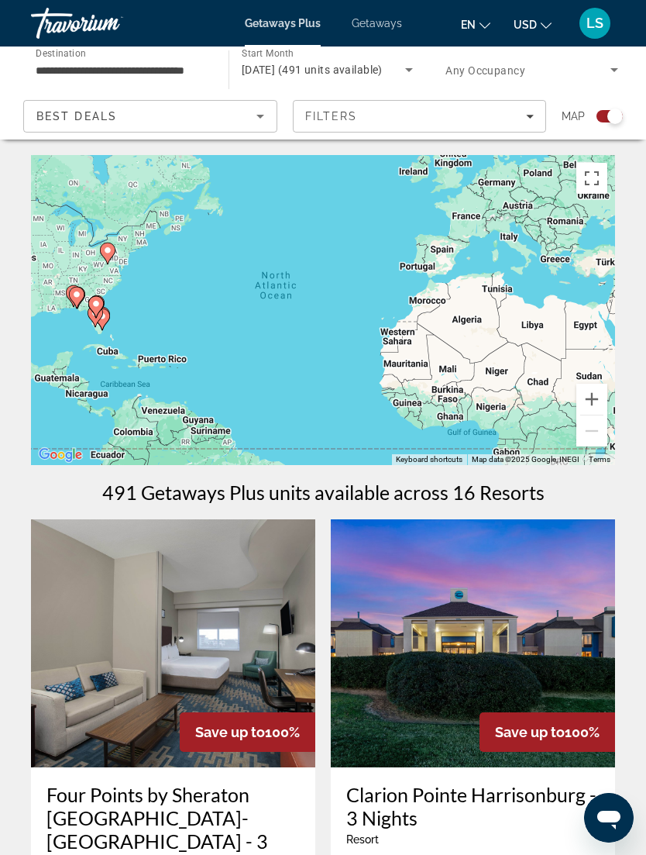
click at [267, 110] on icon "Sort by" at bounding box center [260, 116] width 19 height 19
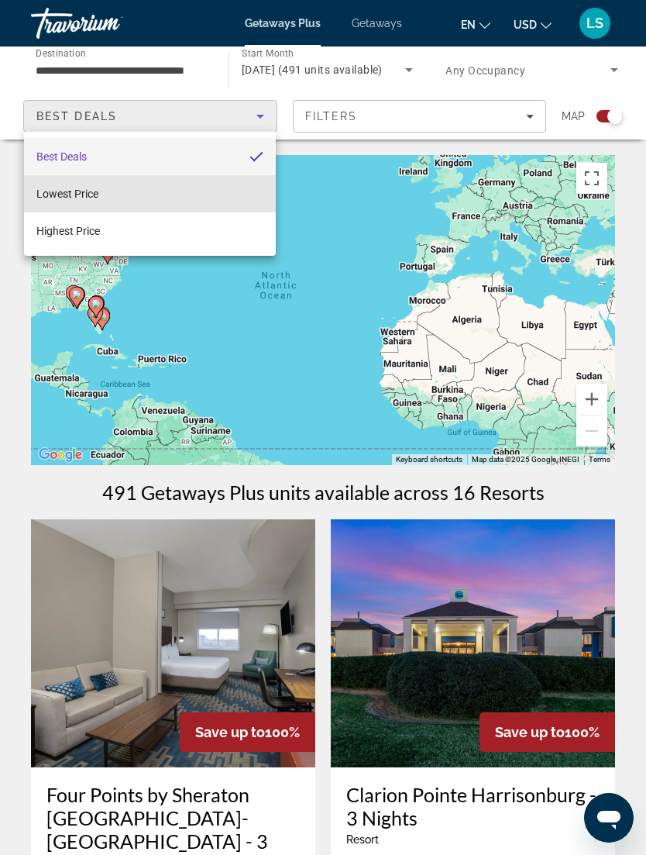
click at [220, 191] on mat-option "Lowest Price" at bounding box center [150, 193] width 252 height 37
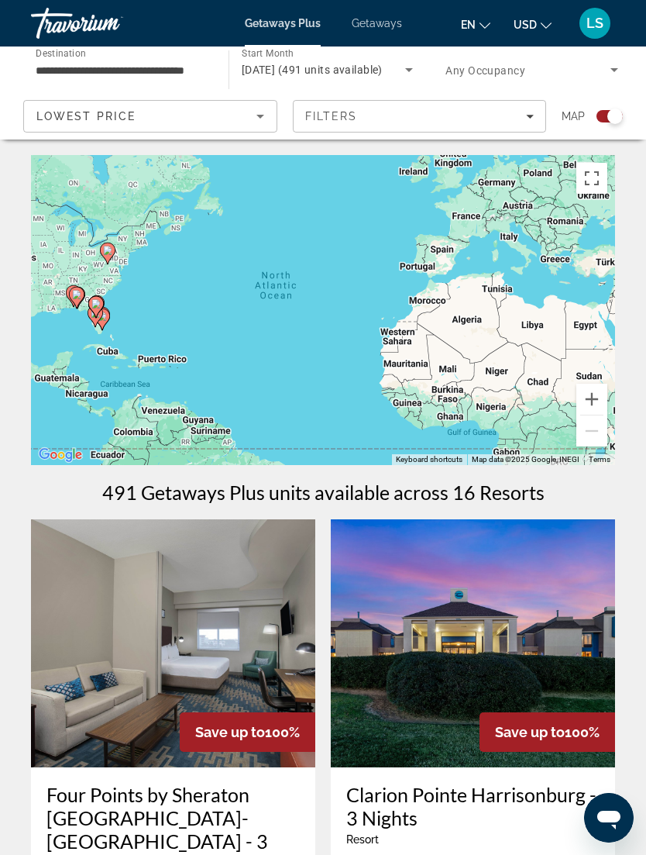
click at [259, 115] on icon "Sort by" at bounding box center [260, 116] width 19 height 19
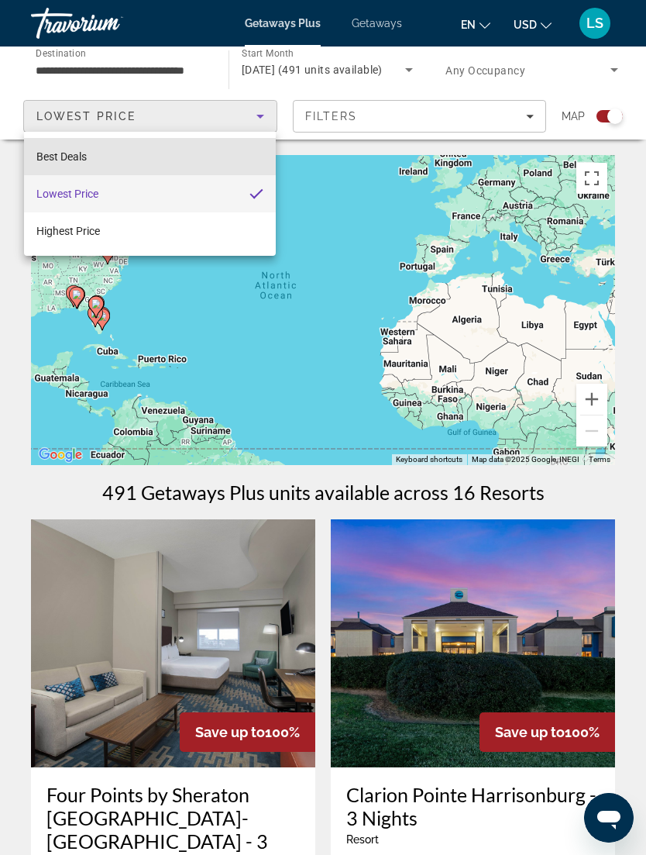
click at [224, 150] on mat-option "Best Deals" at bounding box center [150, 156] width 252 height 37
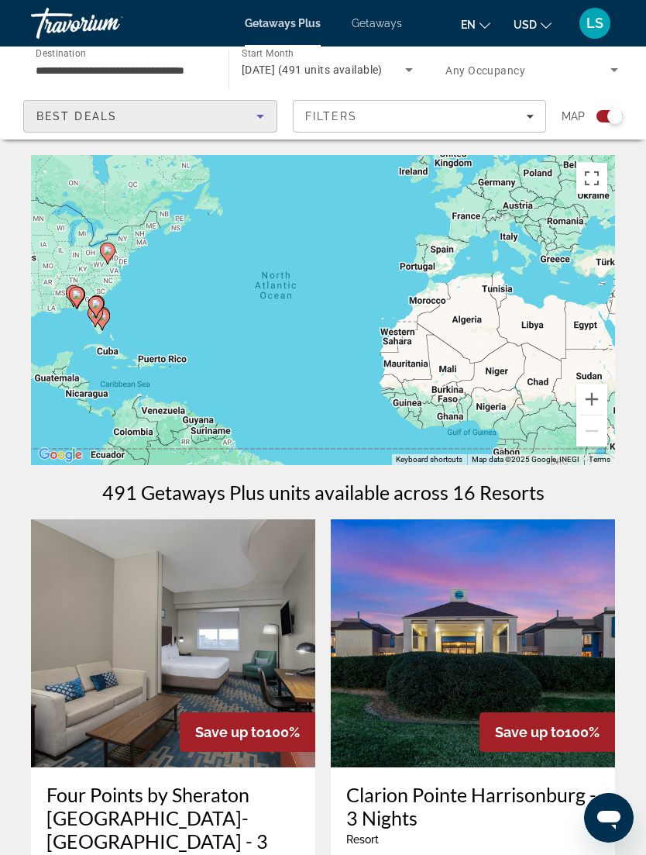
click at [257, 124] on icon "Sort by" at bounding box center [260, 116] width 19 height 19
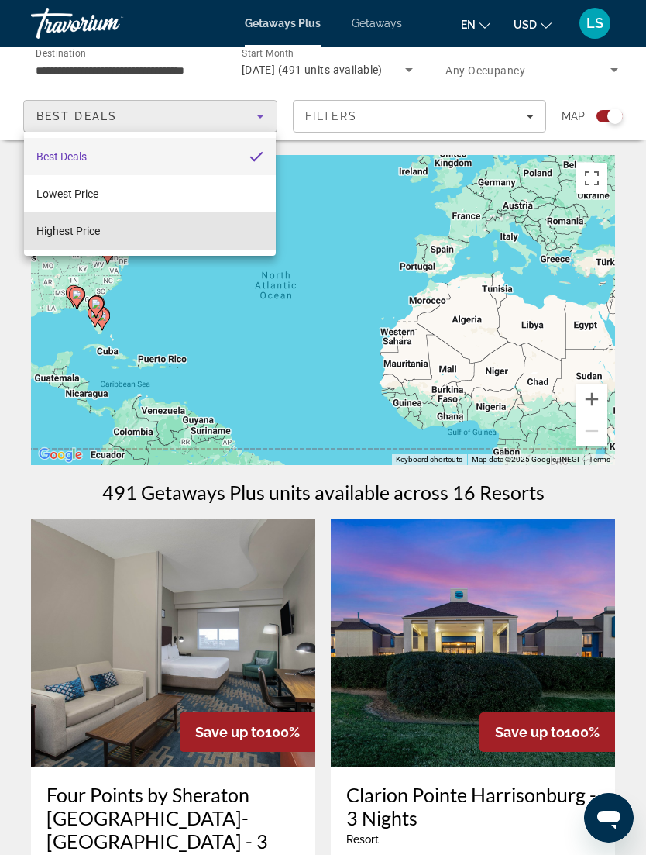
click at [220, 235] on mat-option "Highest Price" at bounding box center [150, 230] width 252 height 37
